Goal: Task Accomplishment & Management: Manage account settings

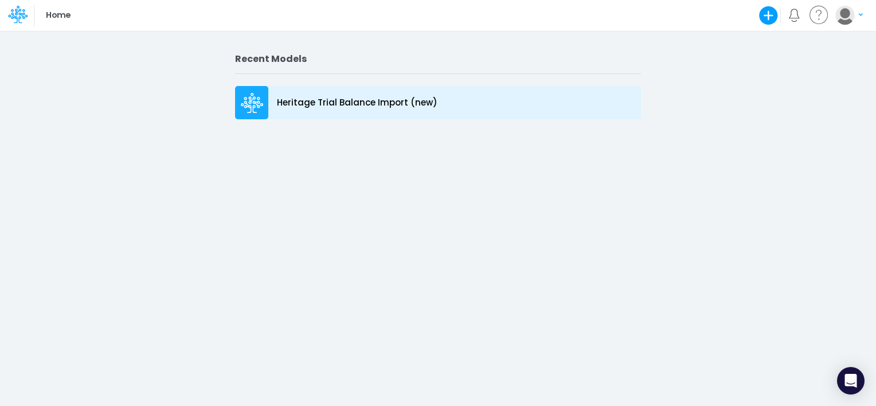
click at [338, 104] on p "Heritage Trial Balance Import (new)" at bounding box center [357, 102] width 161 height 13
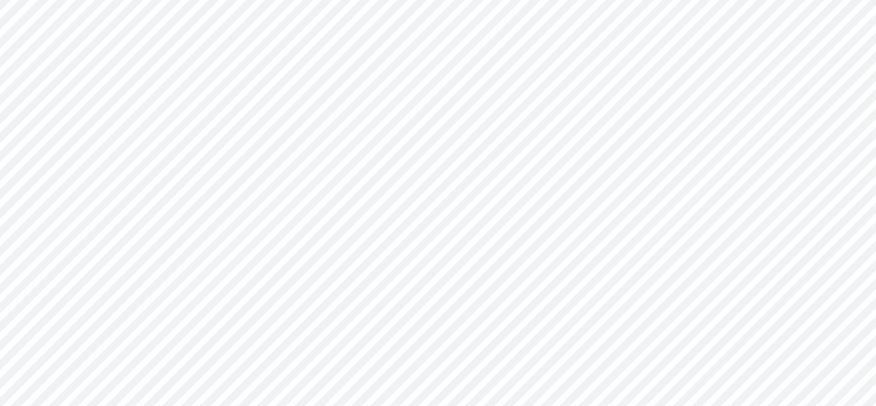
type input "0"
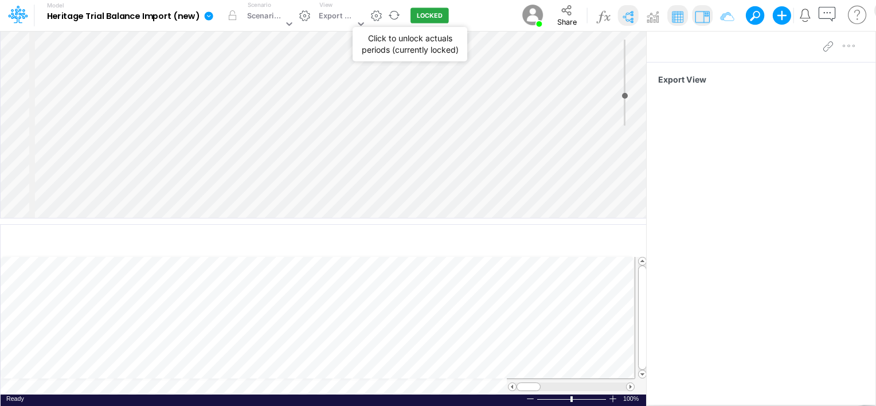
click at [434, 18] on button "LOCKED" at bounding box center [430, 15] width 38 height 15
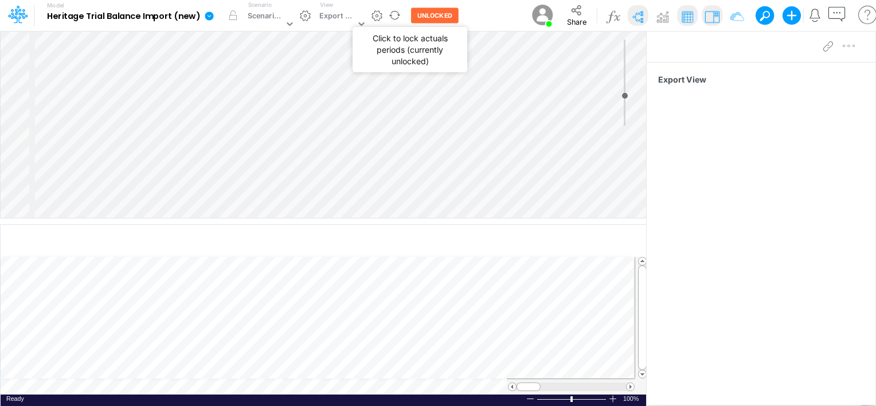
click at [434, 18] on button "UNLOCKED" at bounding box center [435, 15] width 48 height 15
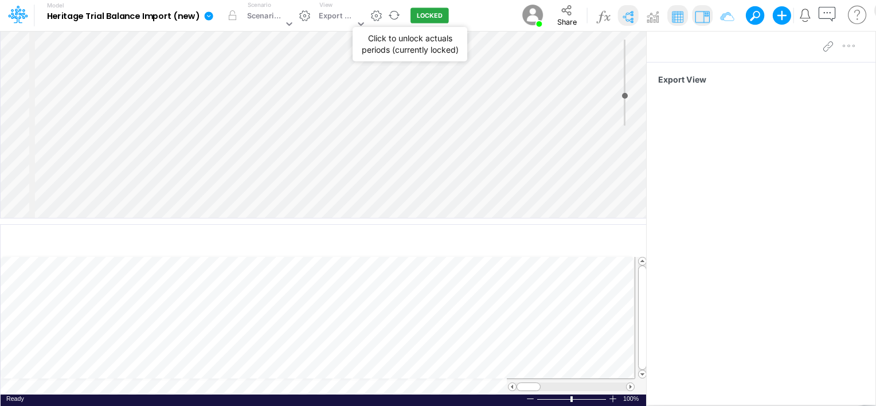
click at [434, 18] on button "LOCKED" at bounding box center [430, 15] width 38 height 15
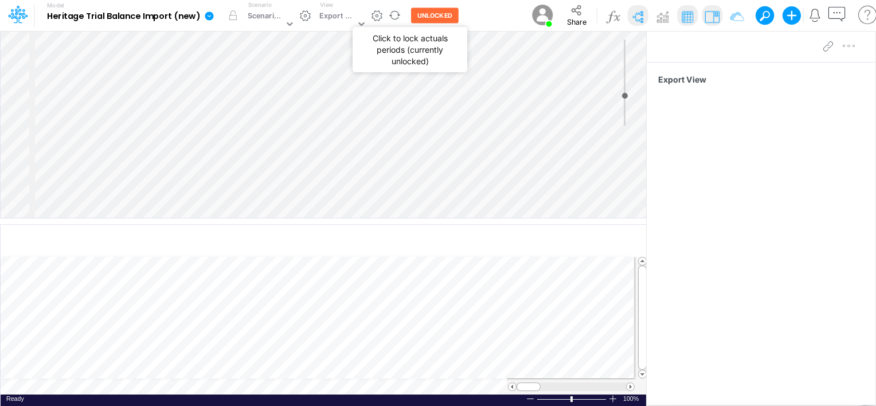
click at [429, 17] on button "UNLOCKED" at bounding box center [435, 15] width 48 height 15
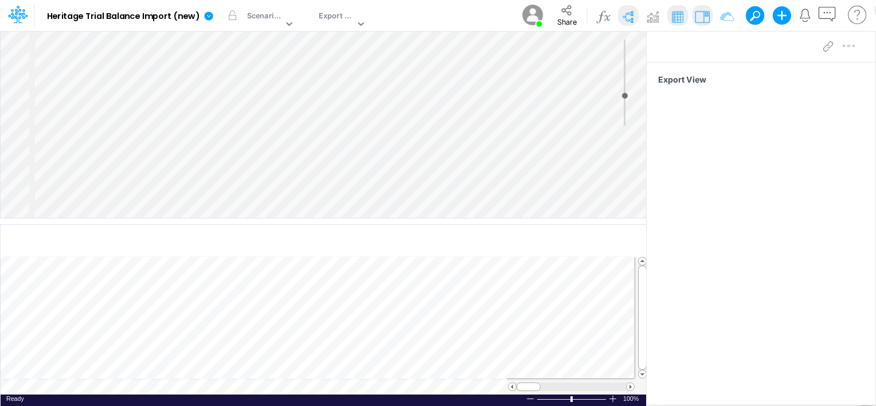
click at [532, 14] on img at bounding box center [533, 15] width 26 height 26
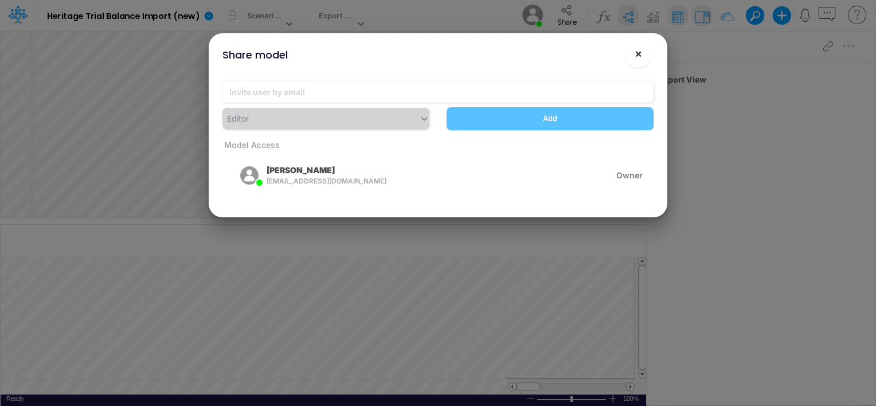
click at [637, 56] on span "×" at bounding box center [638, 53] width 7 height 14
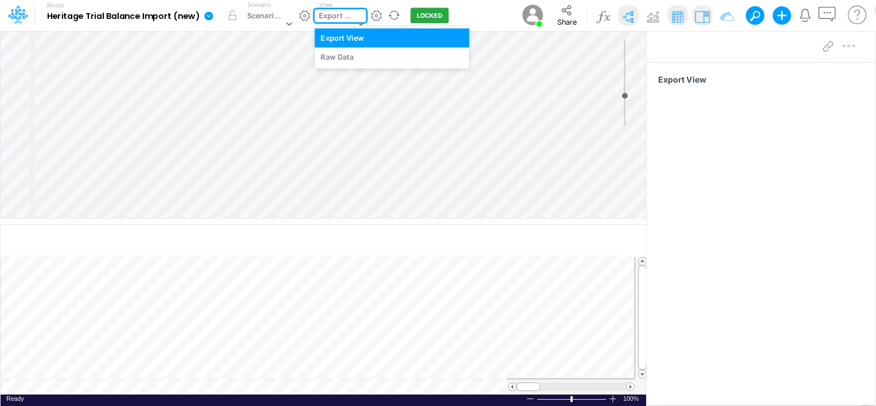
click at [361, 24] on icon at bounding box center [361, 23] width 6 height 3
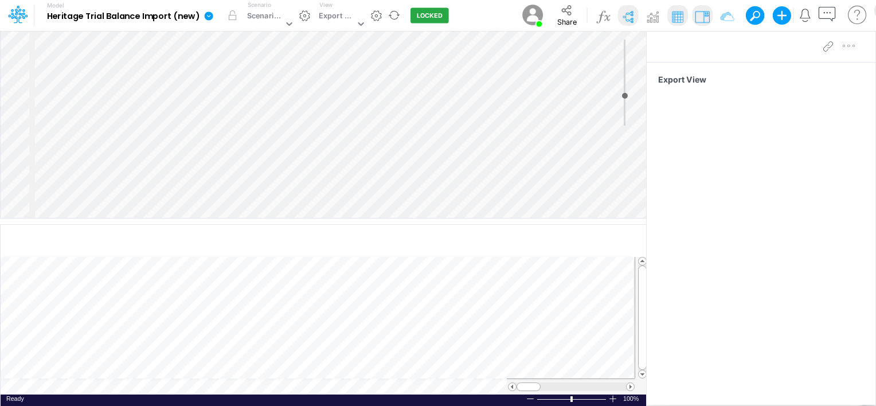
click at [213, 12] on icon at bounding box center [209, 16] width 10 height 10
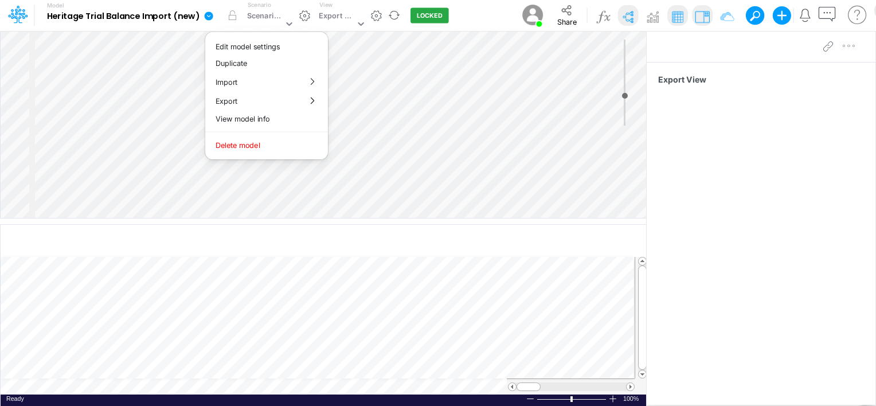
click at [213, 12] on icon at bounding box center [209, 16] width 10 height 10
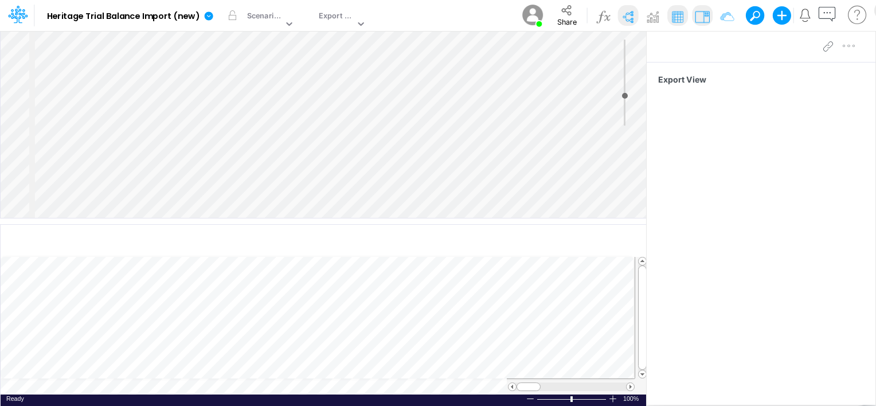
click at [530, 14] on img at bounding box center [533, 15] width 26 height 26
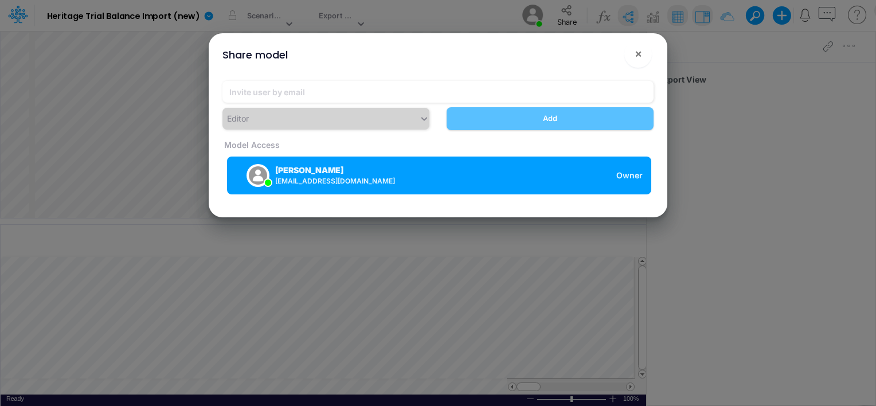
click at [613, 173] on div "Ashley Hinrichs ahinrichs@heritage-communities.com Owner" at bounding box center [439, 176] width 424 height 38
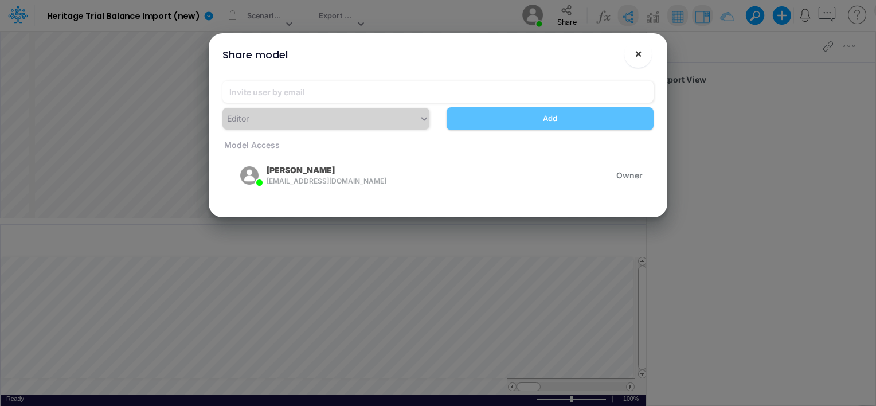
click at [636, 53] on span "×" at bounding box center [638, 53] width 7 height 14
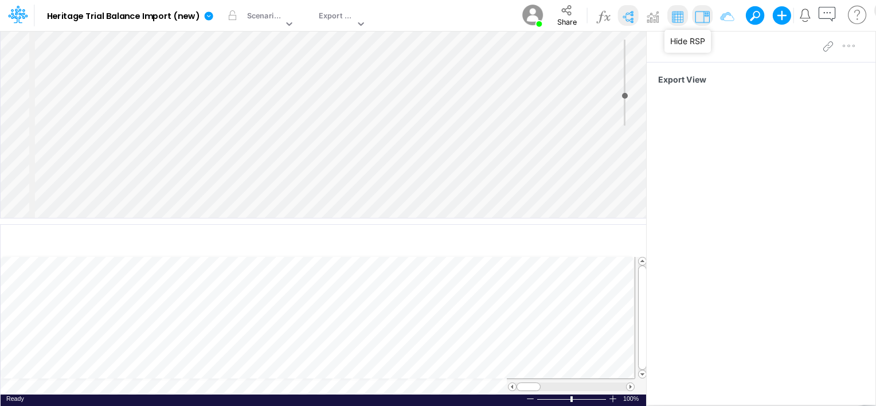
click at [701, 18] on img at bounding box center [702, 16] width 18 height 18
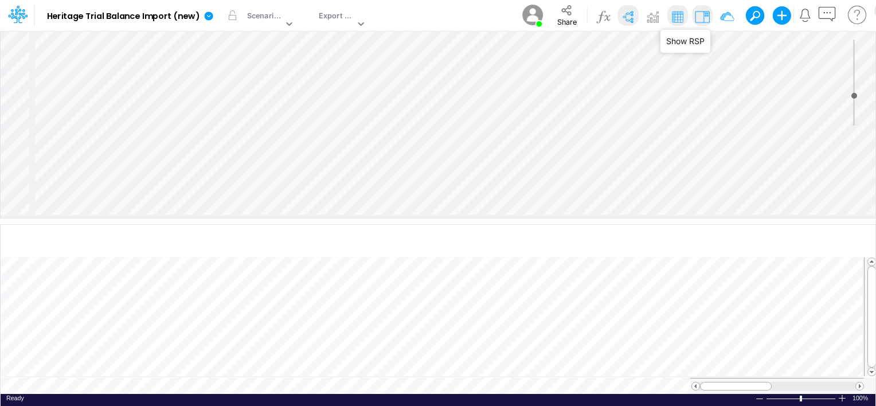
click at [701, 18] on img at bounding box center [702, 16] width 18 height 18
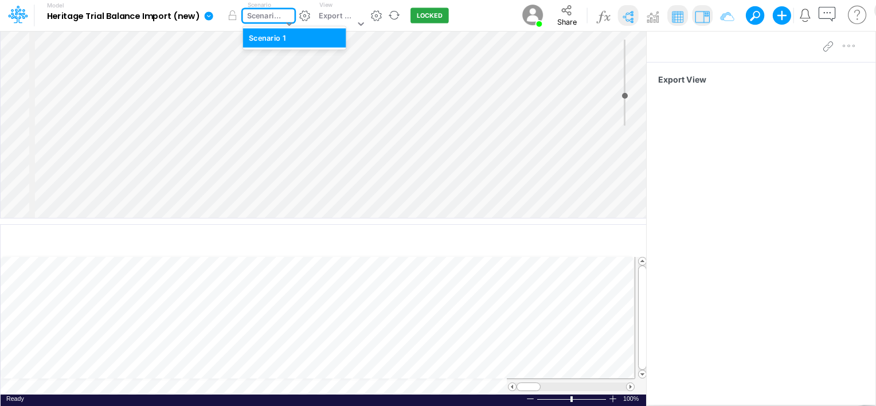
click at [287, 23] on icon at bounding box center [289, 23] width 6 height 3
click at [359, 23] on icon at bounding box center [361, 23] width 6 height 3
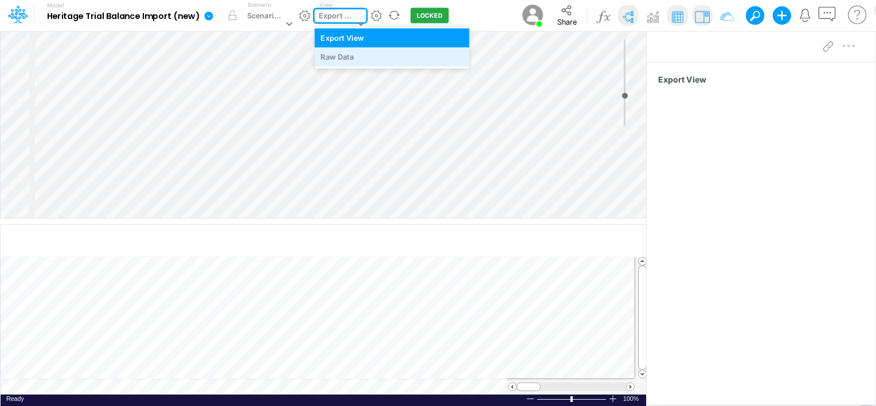
click at [349, 56] on div "Raw Data" at bounding box center [392, 57] width 155 height 19
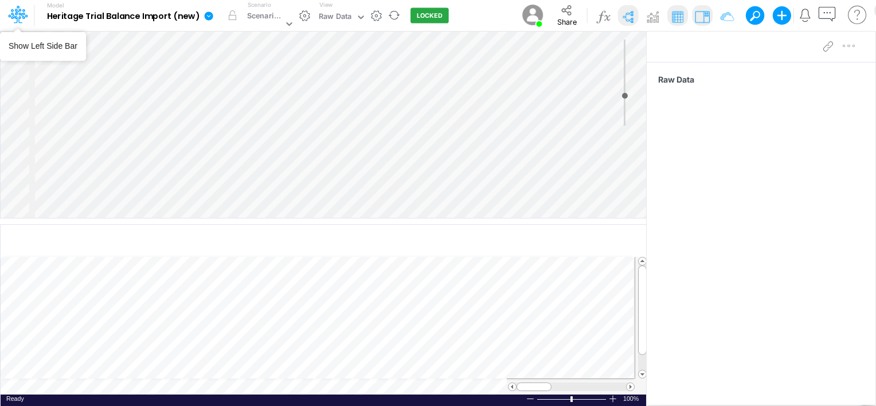
click at [11, 18] on icon at bounding box center [18, 15] width 20 height 20
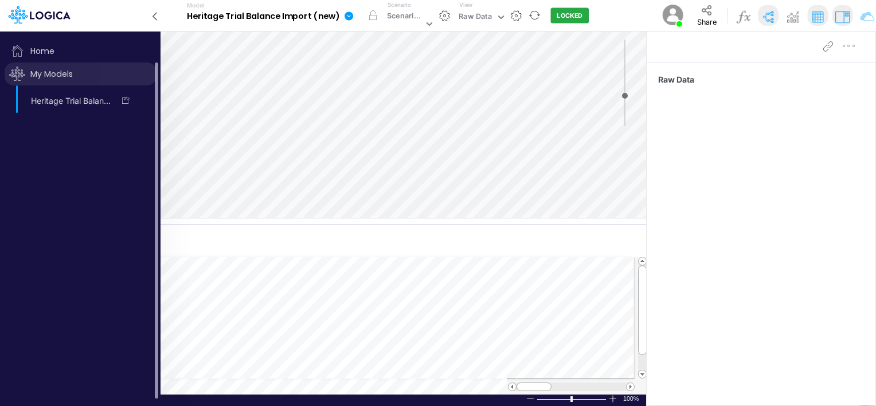
click at [44, 73] on span "My Models" at bounding box center [81, 74] width 152 height 23
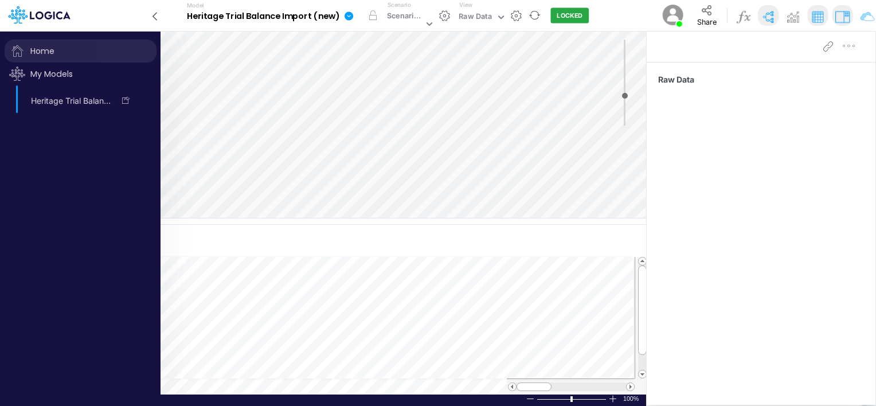
click at [42, 51] on span "Home" at bounding box center [81, 51] width 152 height 23
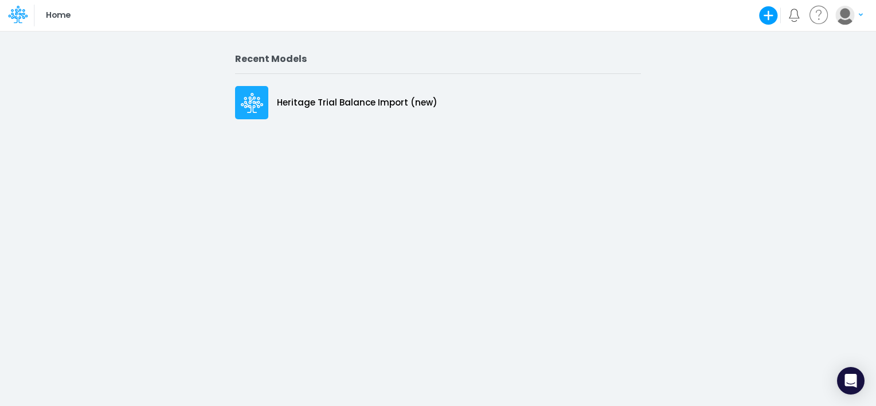
click at [388, 178] on div "Recent Models Heritage Trial Balance Import (new)" at bounding box center [438, 218] width 876 height 376
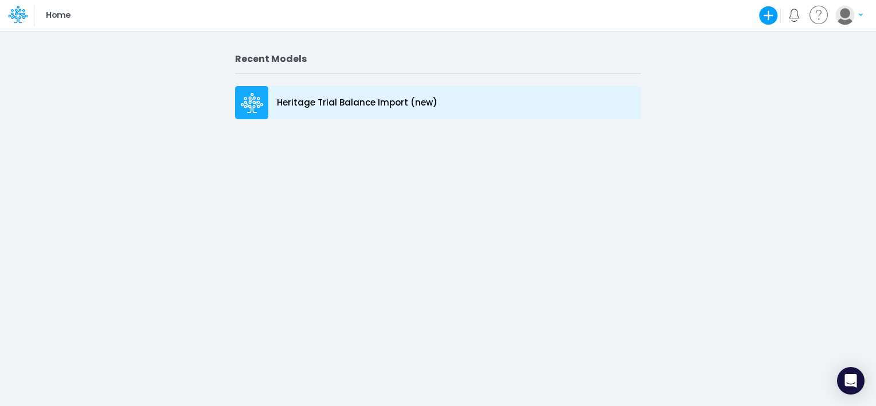
click at [364, 100] on p "Heritage Trial Balance Import (new)" at bounding box center [357, 102] width 161 height 13
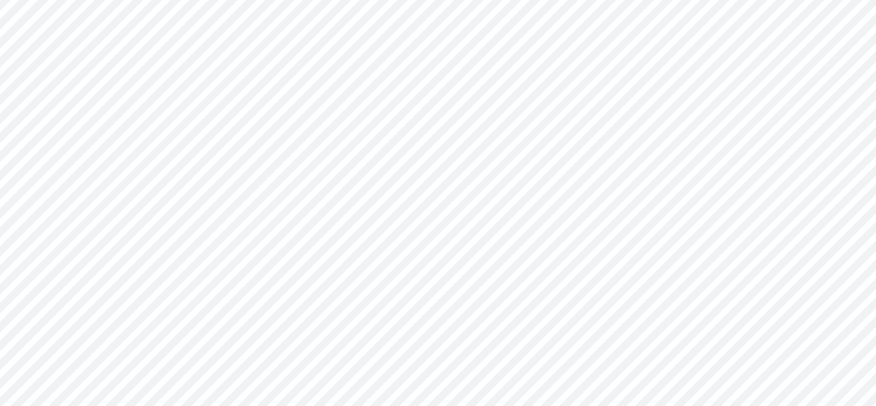
type input "0"
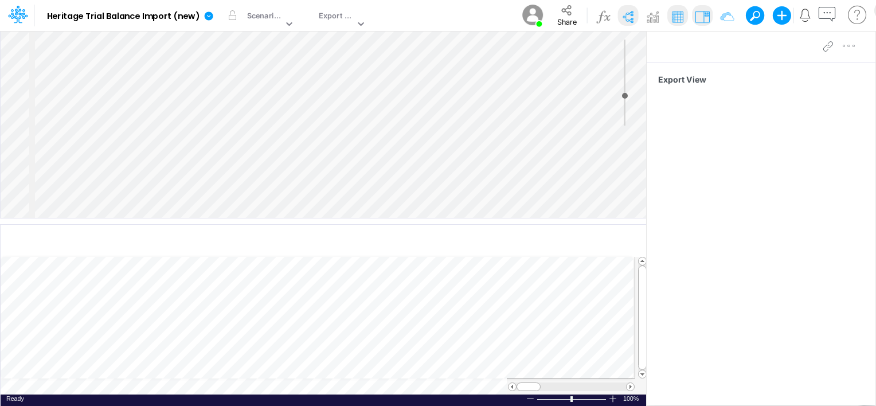
click at [530, 17] on img at bounding box center [533, 15] width 26 height 26
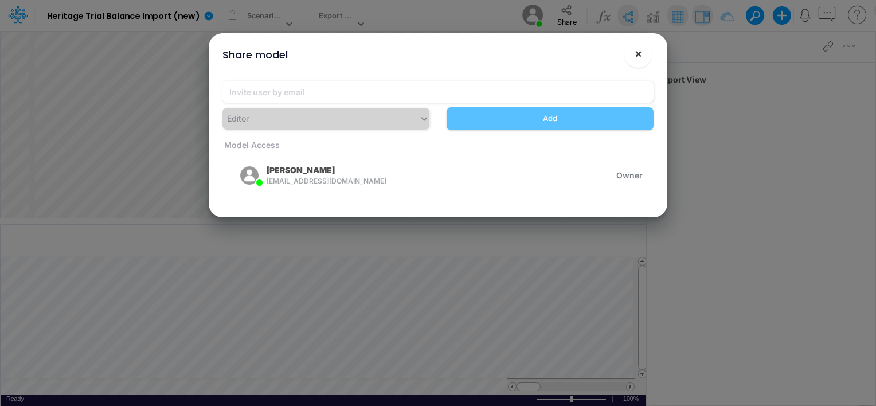
click at [640, 56] on span "×" at bounding box center [638, 53] width 7 height 14
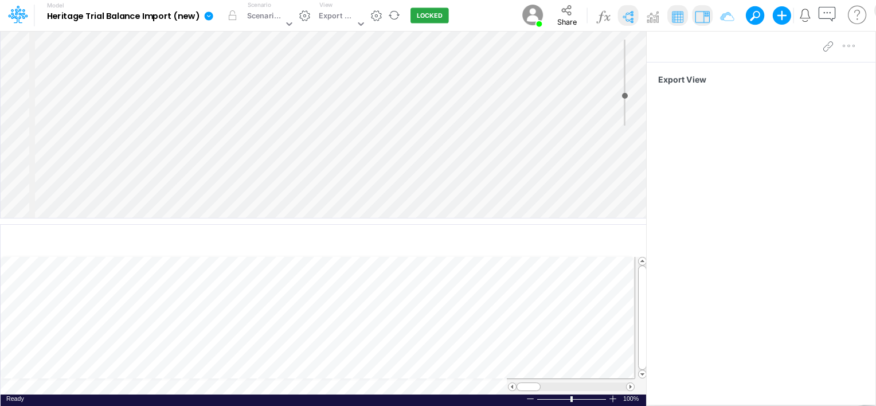
click at [194, 18] on b "Heritage Trial Balance Import (new)" at bounding box center [123, 16] width 153 height 10
click at [205, 15] on icon at bounding box center [209, 15] width 9 height 9
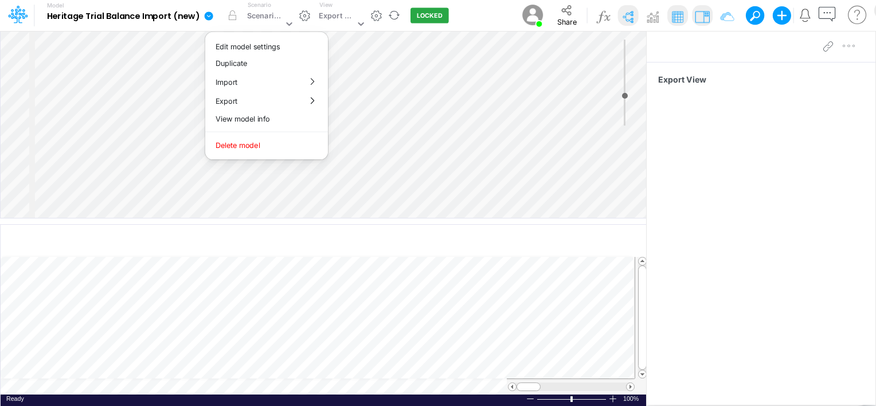
click at [129, 16] on b "Heritage Trial Balance Import (new)" at bounding box center [123, 16] width 153 height 10
click at [17, 13] on icon at bounding box center [18, 12] width 6 height 7
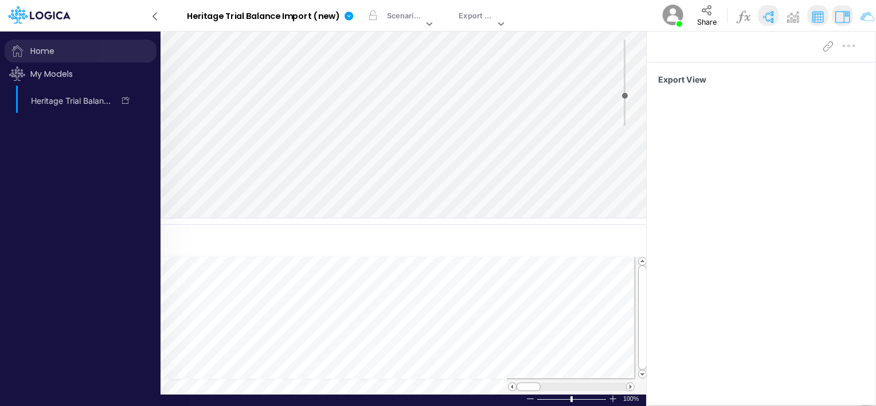
click at [43, 50] on span "Home" at bounding box center [81, 51] width 152 height 23
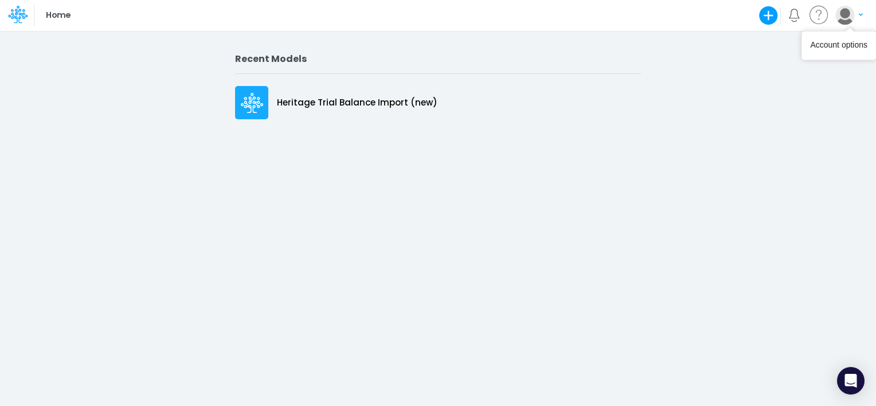
click at [863, 14] on icon "button" at bounding box center [861, 14] width 4 height 7
click at [835, 48] on div "Account options" at bounding box center [838, 45] width 57 height 11
click at [812, 48] on div "Account options" at bounding box center [838, 45] width 57 height 11
click at [860, 18] on button "button" at bounding box center [849, 15] width 29 height 20
click at [779, 41] on button "My profile settings" at bounding box center [802, 42] width 123 height 18
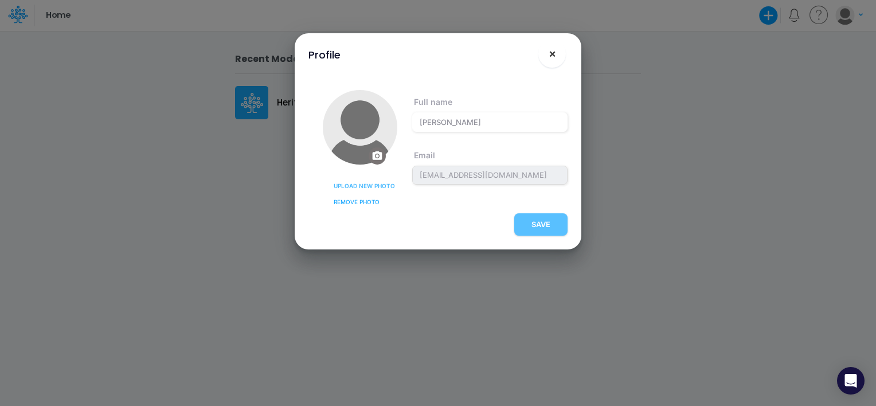
click at [557, 55] on button "×" at bounding box center [553, 54] width 28 height 28
